Goal: Register for event/course

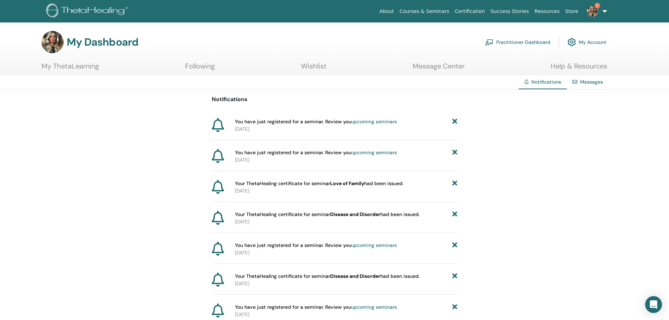
click at [381, 120] on link "upcoming seminars" at bounding box center [374, 121] width 46 height 6
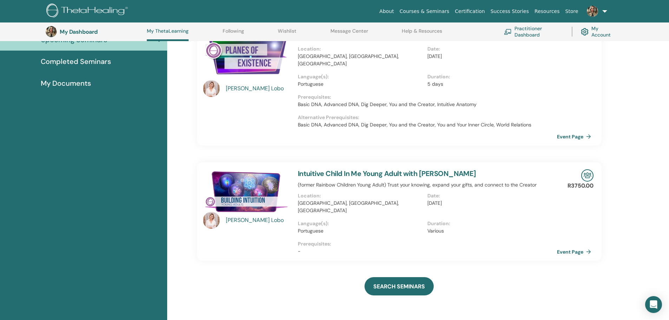
scroll to position [54, 0]
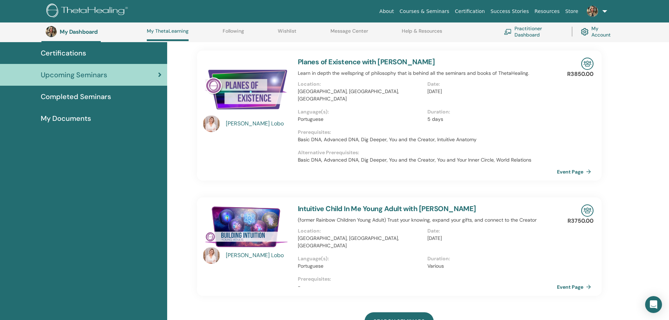
click at [313, 204] on link "Intuitive Child In Me Young Adult with Anna Lobo" at bounding box center [387, 208] width 178 height 9
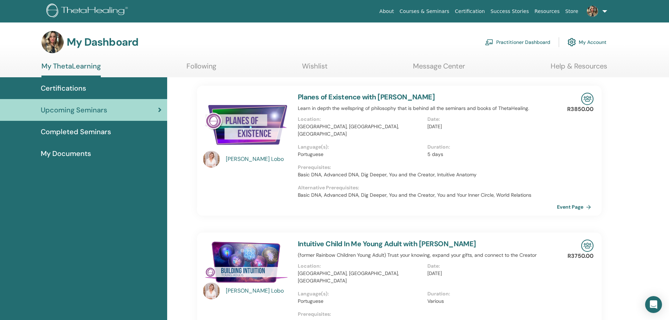
scroll to position [35, 0]
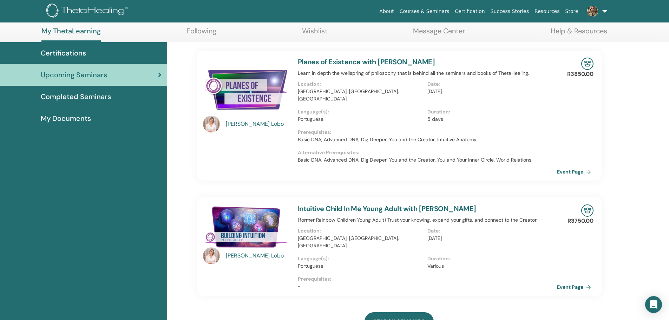
click at [309, 204] on link "Intuitive Child In Me Young Adult with Anna Lobo" at bounding box center [387, 208] width 178 height 9
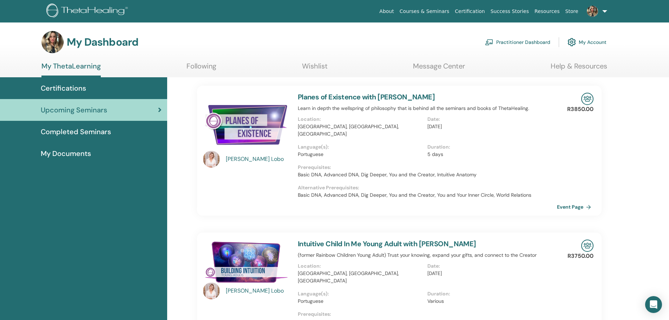
click at [374, 239] on link "Intuitive Child In Me Young Adult with Anna Lobo" at bounding box center [387, 243] width 178 height 9
click at [429, 13] on link "Courses & Seminars" at bounding box center [424, 11] width 55 height 13
